Goal: Information Seeking & Learning: Learn about a topic

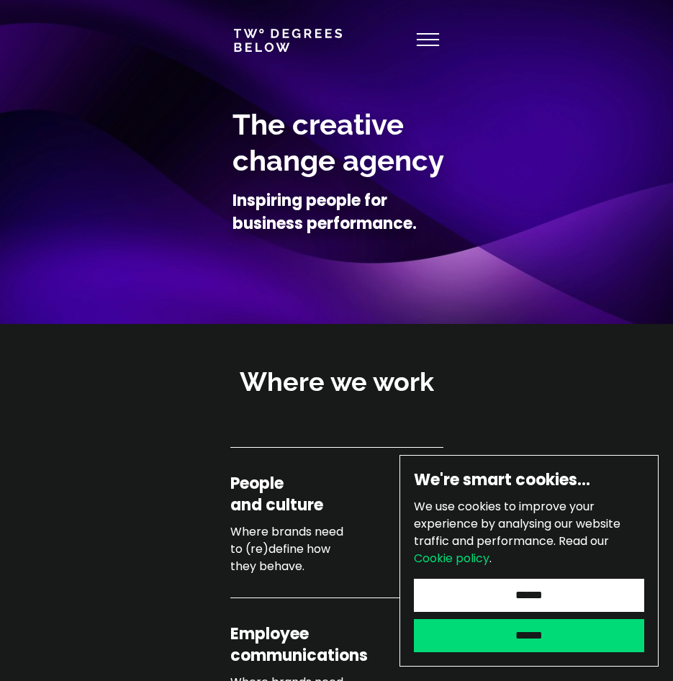
click at [492, 646] on input "******" at bounding box center [529, 635] width 230 height 33
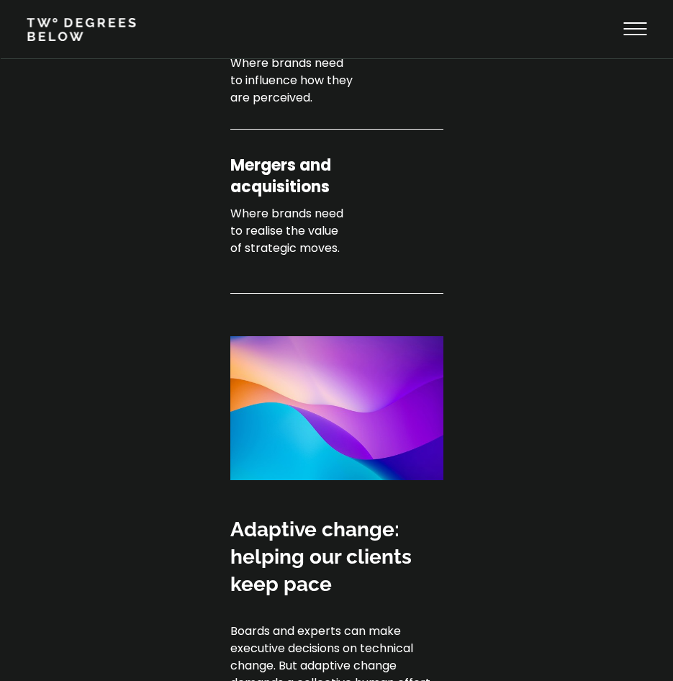
scroll to position [576, 0]
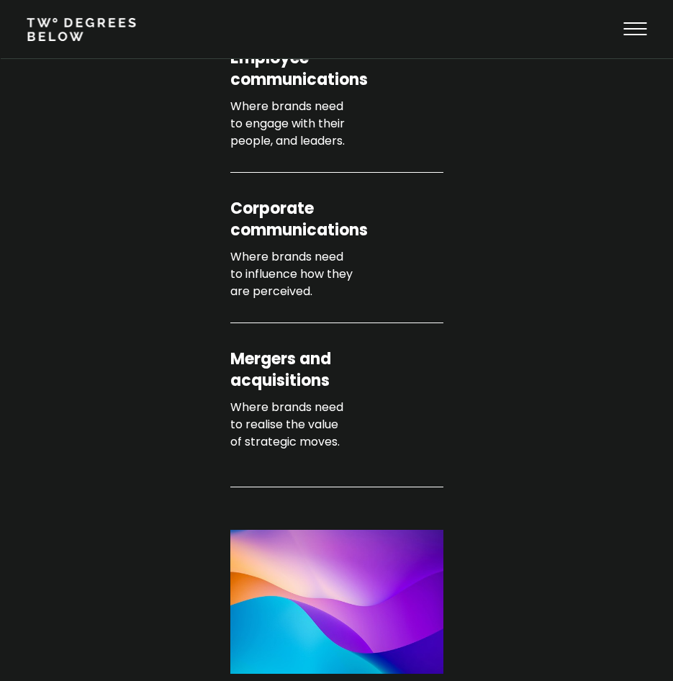
click at [264, 415] on p "Where brands need to realise the value of strategic moves." at bounding box center [323, 425] width 187 height 52
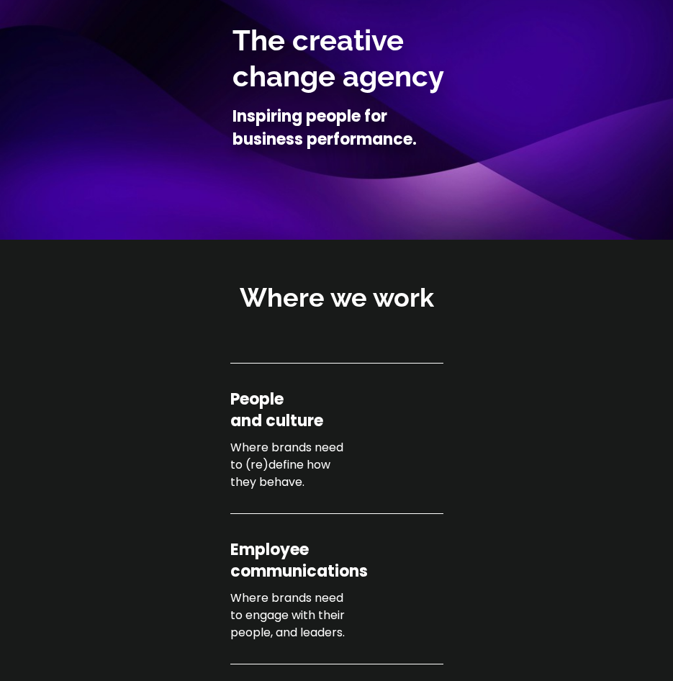
scroll to position [0, 0]
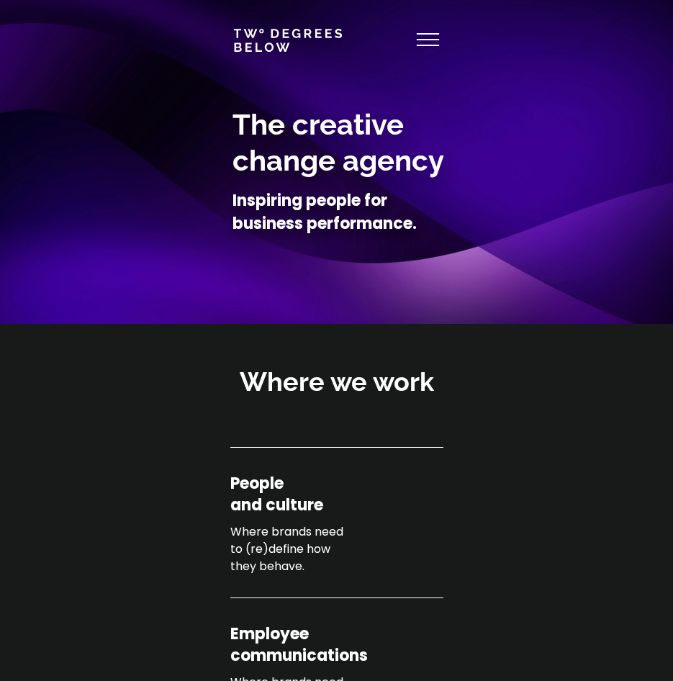
click at [436, 35] on use at bounding box center [428, 40] width 23 height 12
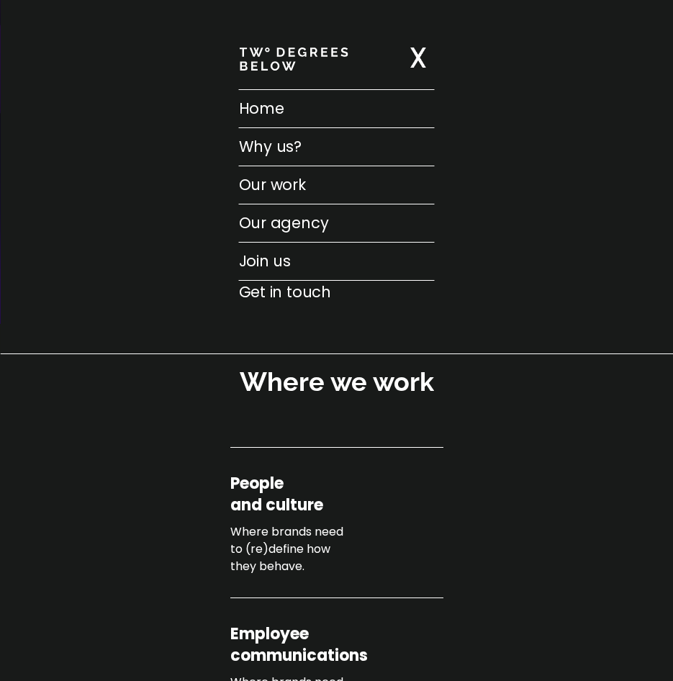
click at [261, 153] on p "Why us?" at bounding box center [337, 146] width 196 height 23
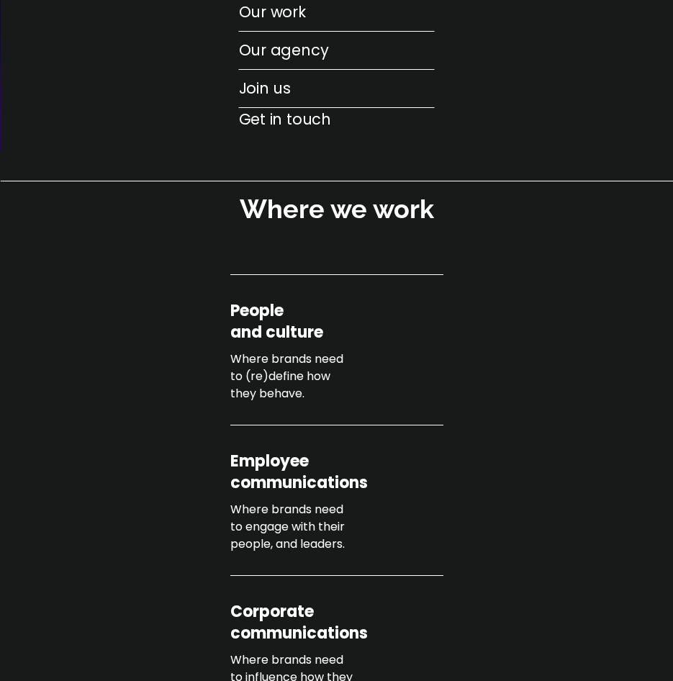
scroll to position [324, 0]
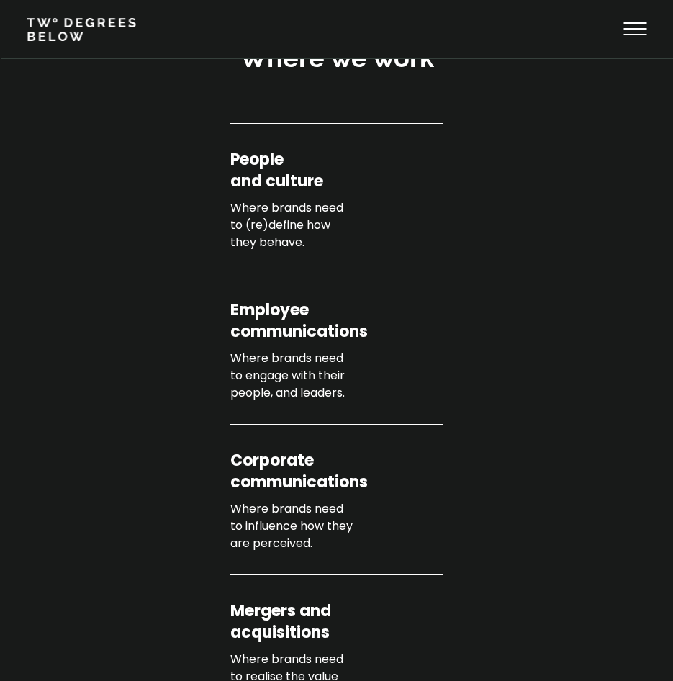
click at [633, 32] on icon at bounding box center [635, 29] width 23 height 35
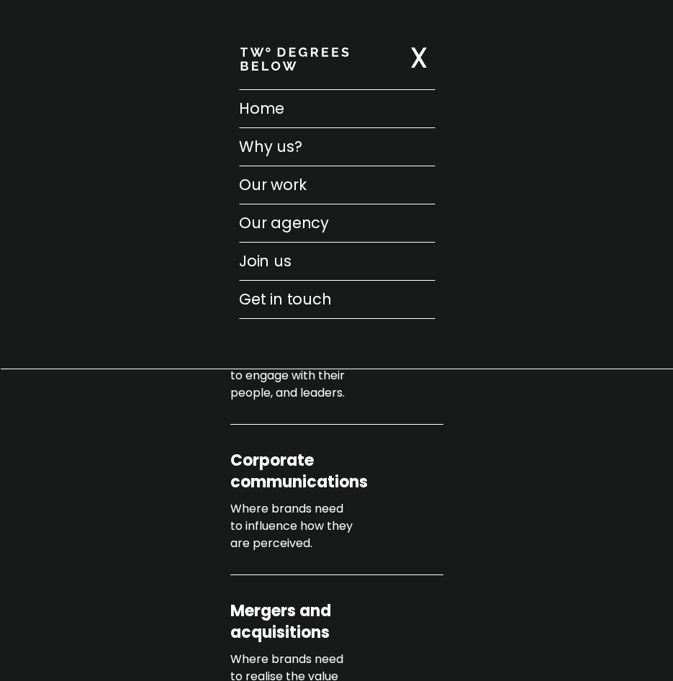
click at [272, 223] on p "Our agency" at bounding box center [337, 223] width 196 height 23
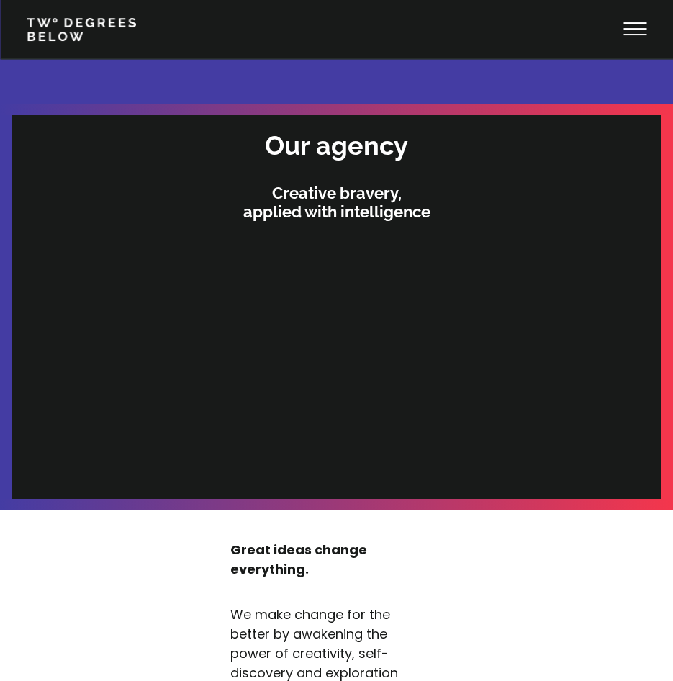
scroll to position [3385, 0]
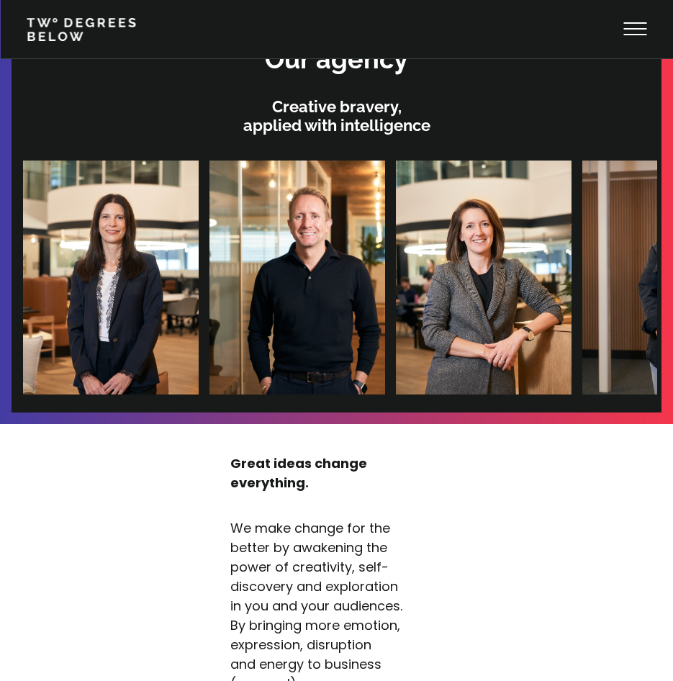
click at [627, 24] on use at bounding box center [635, 29] width 23 height 12
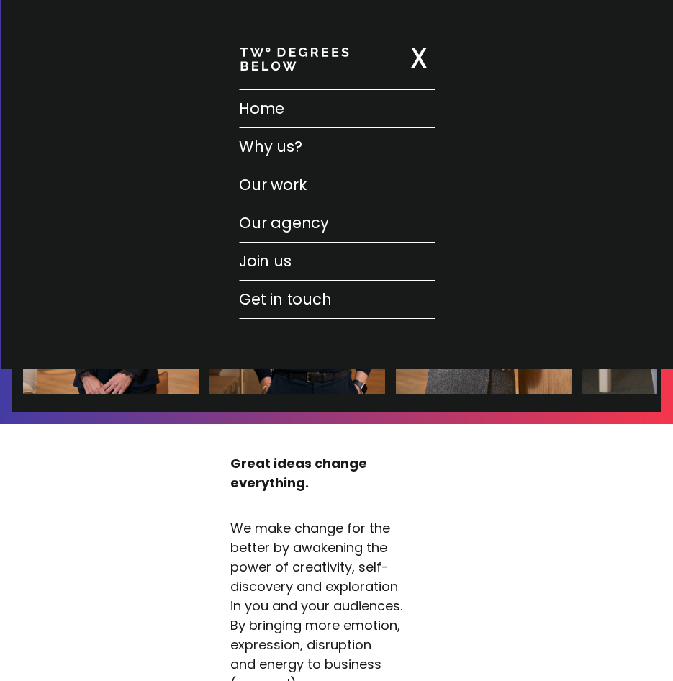
click at [274, 190] on p "Our work" at bounding box center [337, 185] width 196 height 23
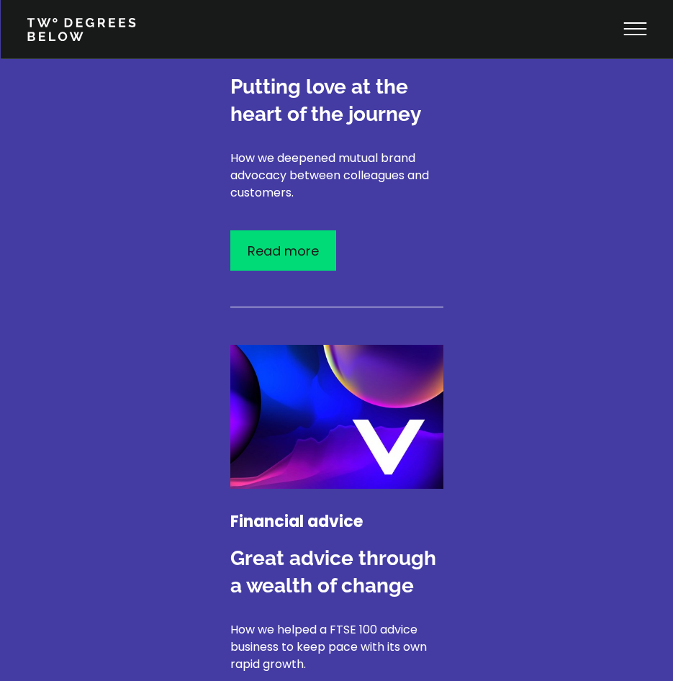
scroll to position [2736, 0]
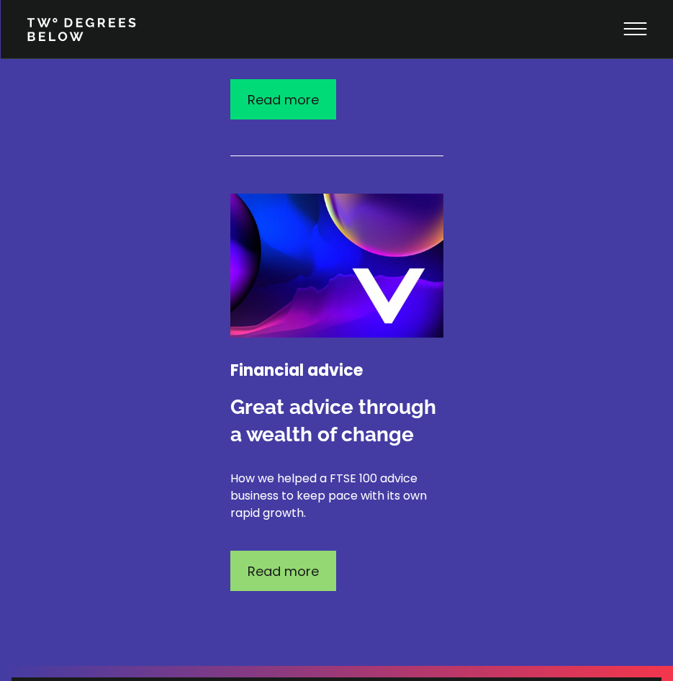
click at [301, 562] on p "Read more" at bounding box center [283, 571] width 71 height 19
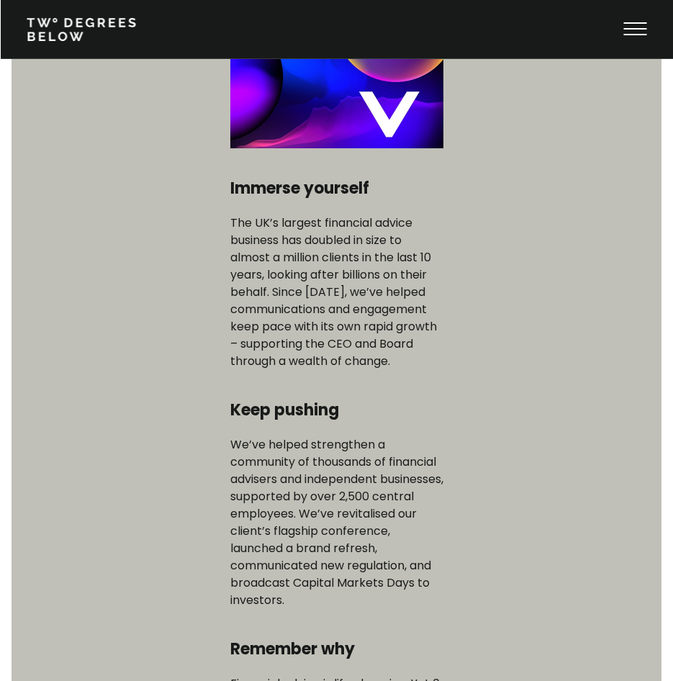
scroll to position [144, 0]
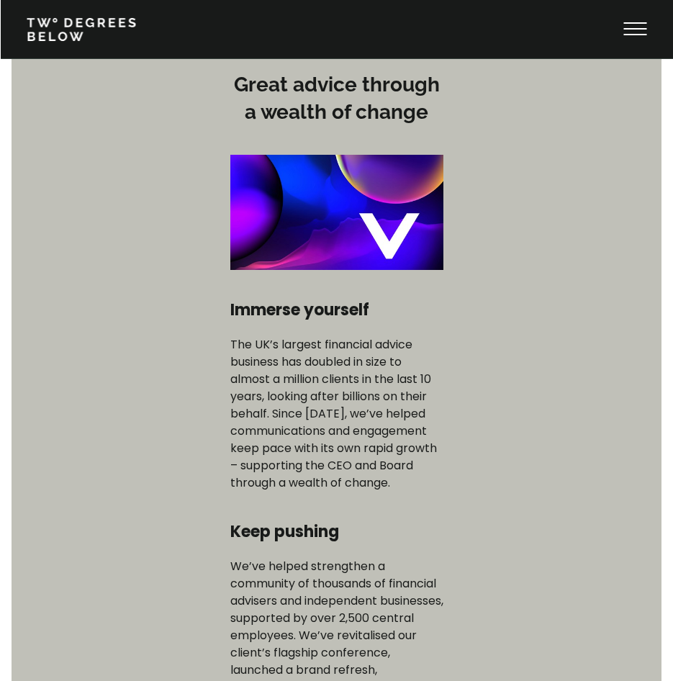
click at [645, 33] on icon at bounding box center [635, 29] width 23 height 35
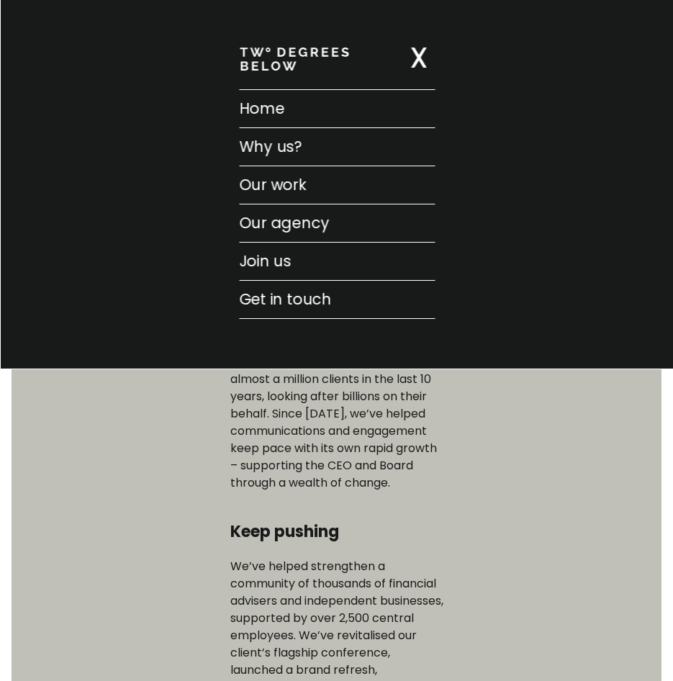
click at [273, 300] on p "Get in touch" at bounding box center [337, 299] width 196 height 23
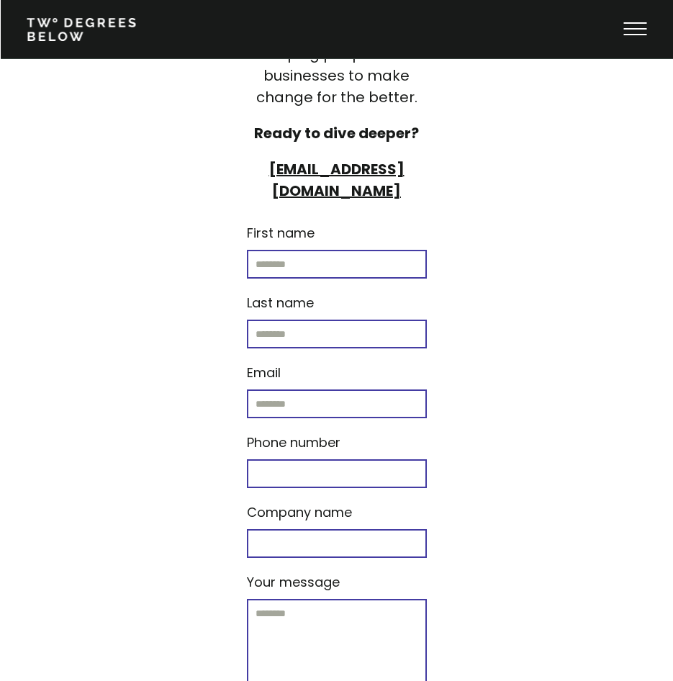
scroll to position [7840, 0]
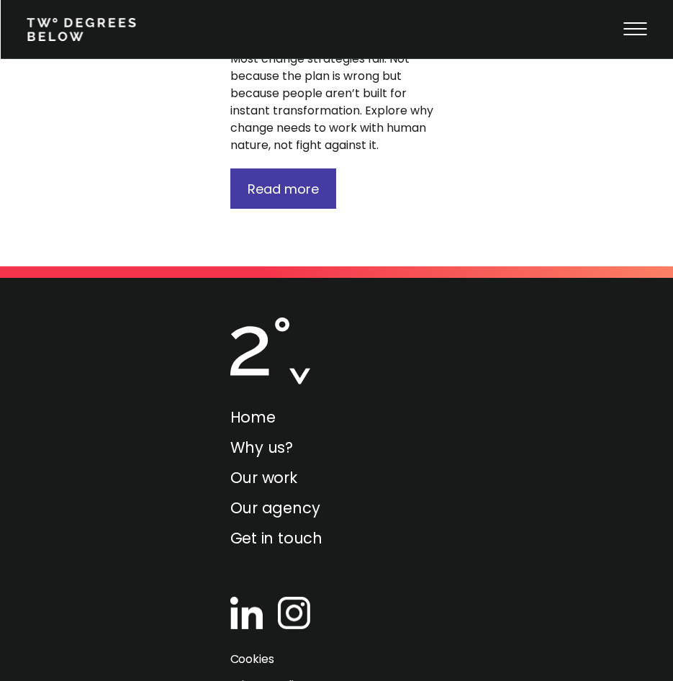
scroll to position [2798, 0]
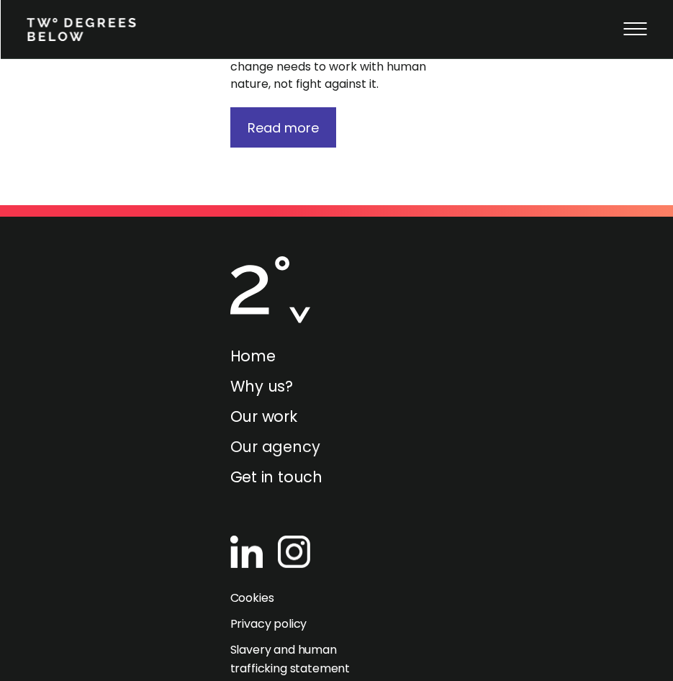
click at [261, 436] on link "Our agency" at bounding box center [275, 446] width 90 height 21
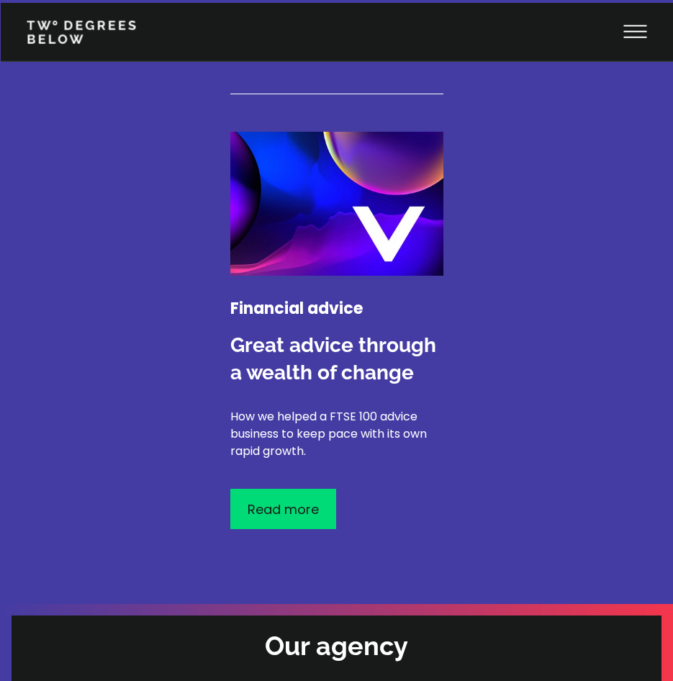
scroll to position [3385, 0]
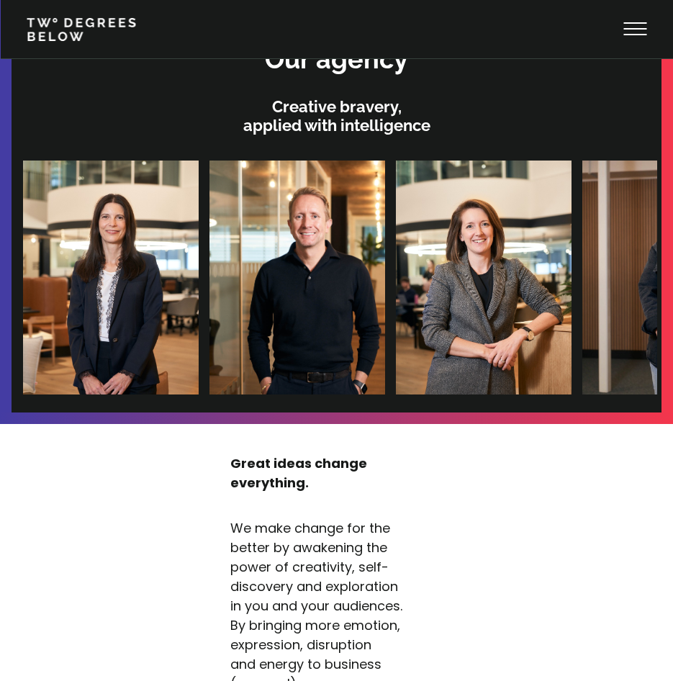
click at [308, 215] on img at bounding box center [272, 278] width 176 height 234
click at [204, 238] on img at bounding box center [213, 278] width 176 height 234
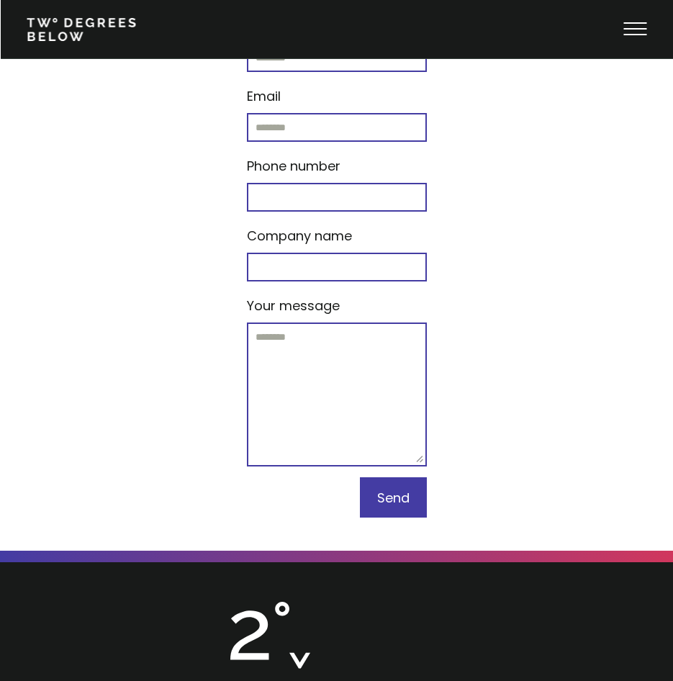
scroll to position [7850, 0]
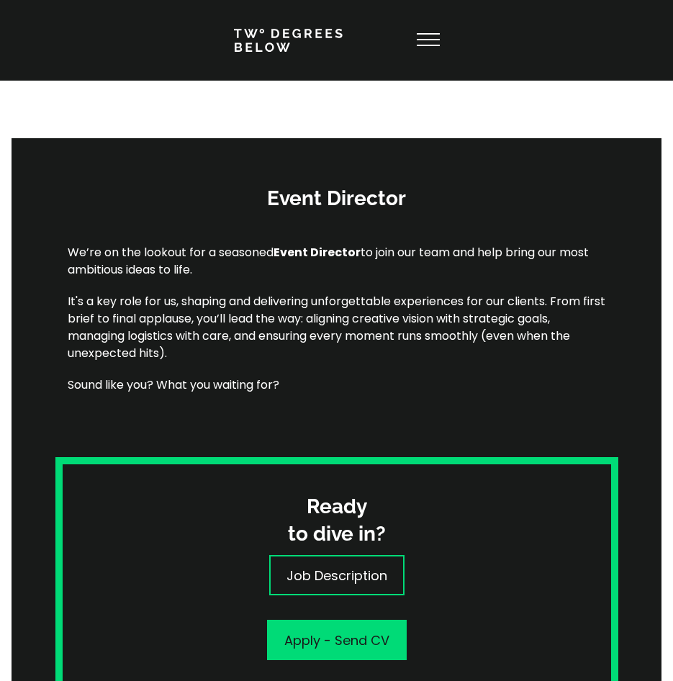
click at [354, 291] on div "We’re on the lookout for a seasoned Event Director to join our team and help br…" at bounding box center [337, 334] width 539 height 245
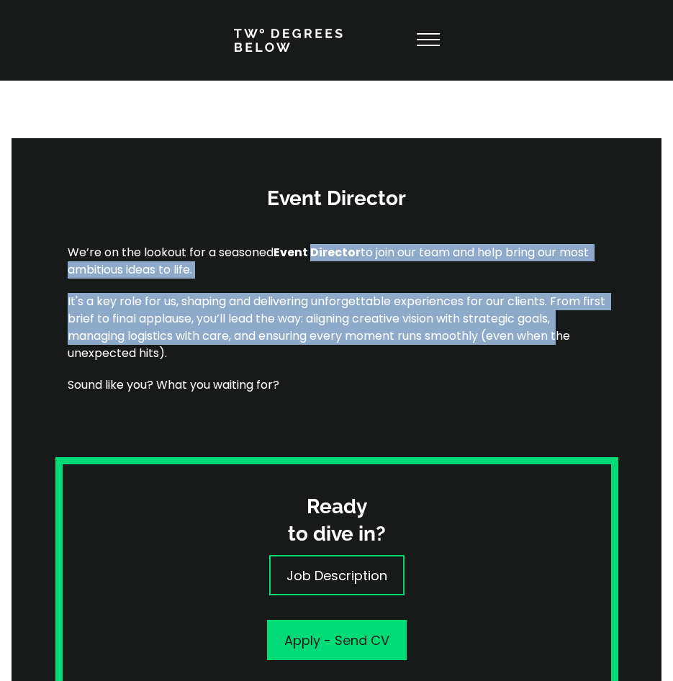
drag, startPoint x: 312, startPoint y: 248, endPoint x: 567, endPoint y: 346, distance: 272.9
click at [567, 346] on div "We’re on the lookout for a seasoned Event Director to join our team and help br…" at bounding box center [337, 334] width 539 height 245
drag, startPoint x: 567, startPoint y: 346, endPoint x: 552, endPoint y: 331, distance: 20.9
click at [552, 331] on p "It's a key role for us, shaping and delivering unforgettable experiences for ou…" at bounding box center [337, 327] width 539 height 69
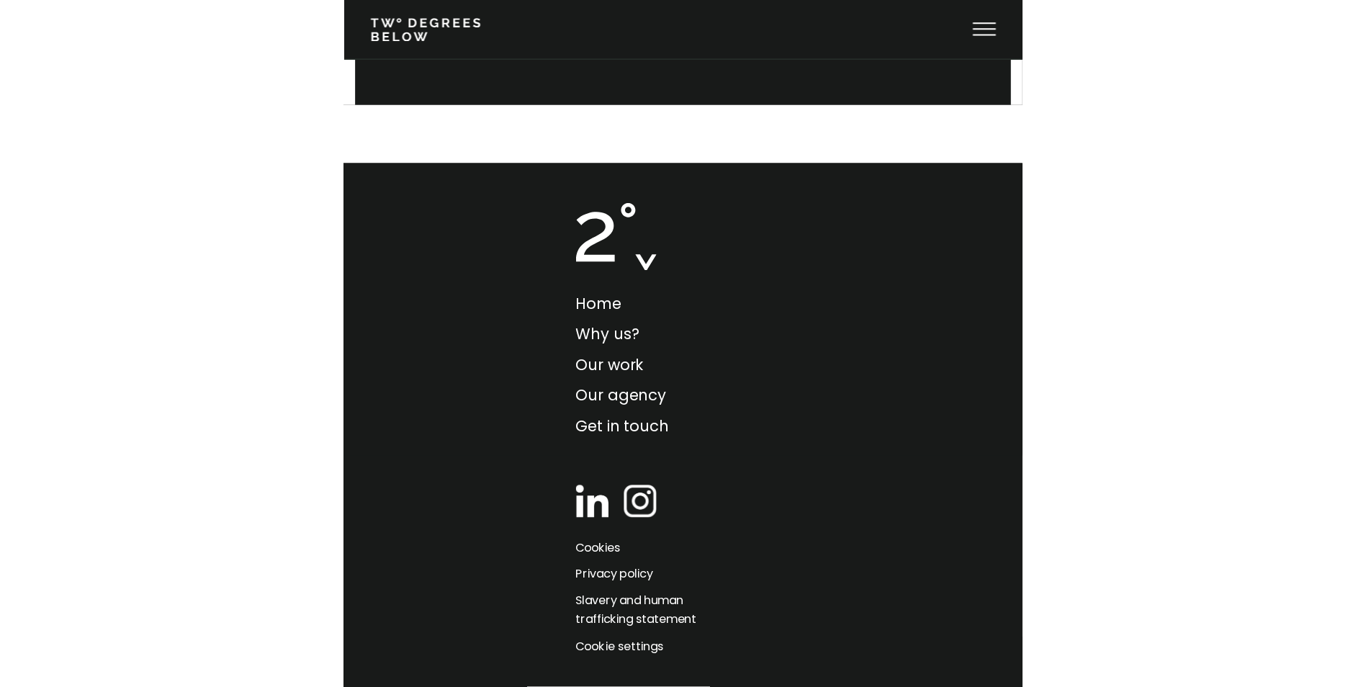
scroll to position [488, 0]
